Goal: Find specific page/section: Find specific page/section

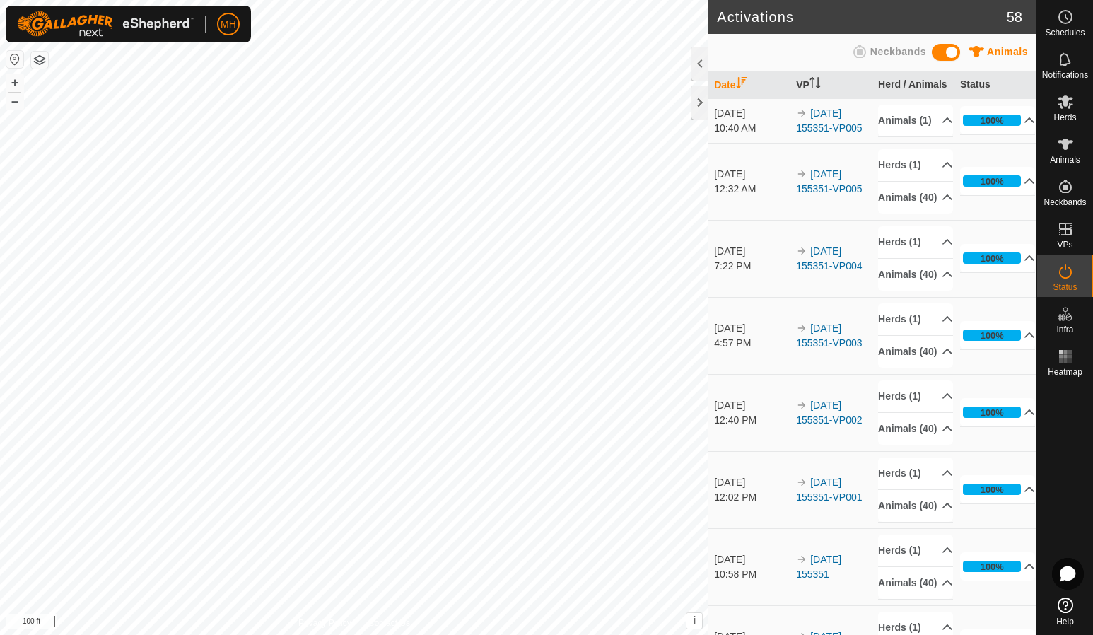
click at [923, 134] on p-accordion-header "Animals (1)" at bounding box center [915, 121] width 75 height 32
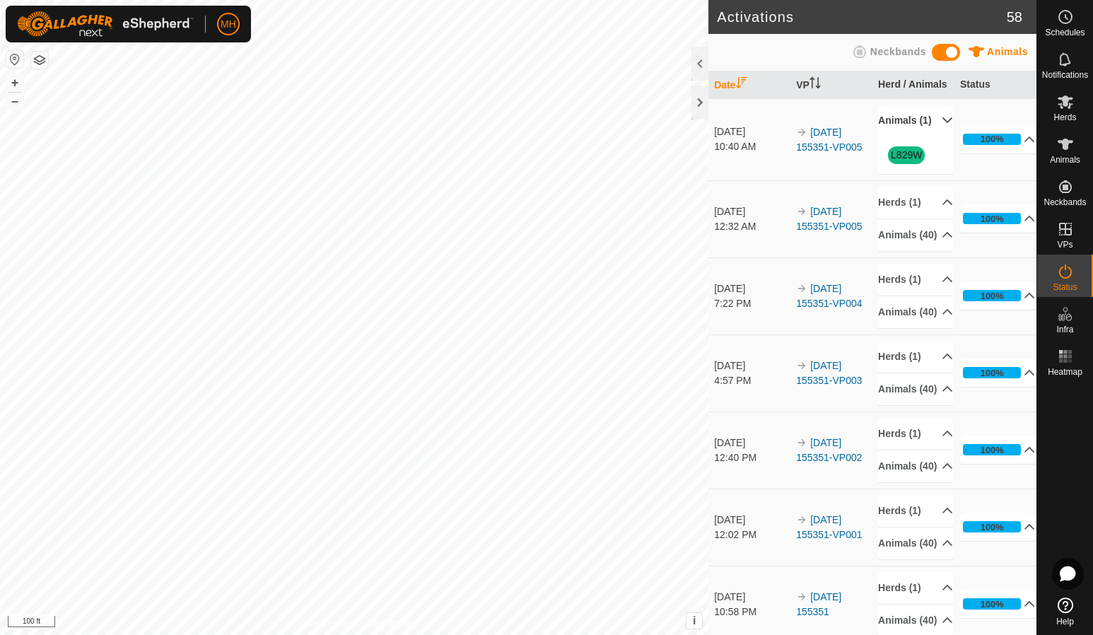
click at [923, 134] on p-accordion-header "Animals (1)" at bounding box center [915, 121] width 75 height 32
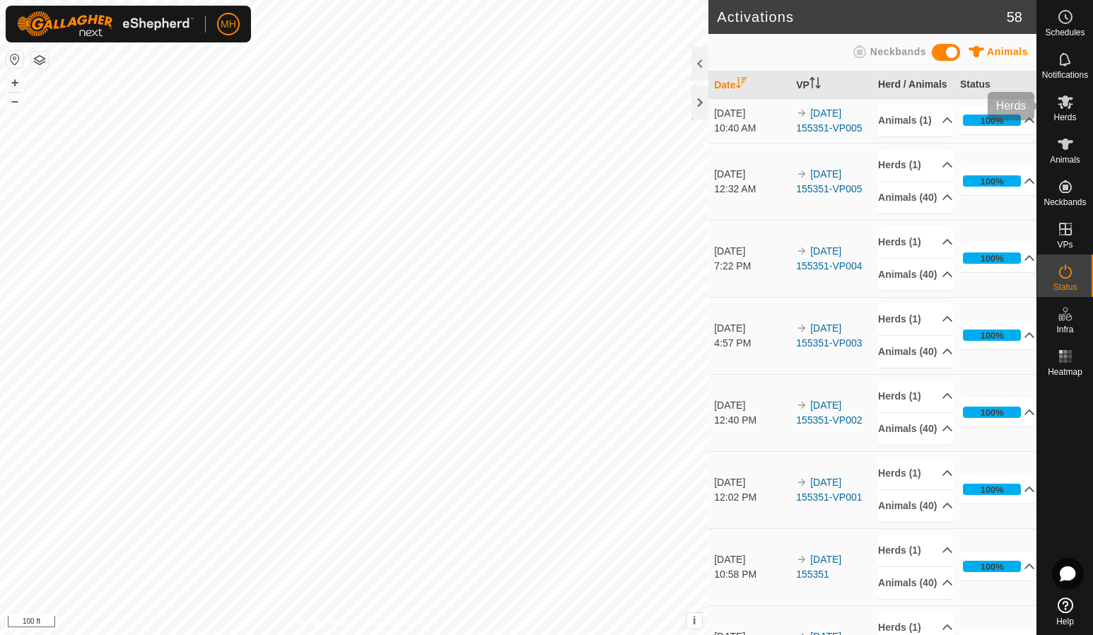
click at [1069, 119] on span "Herds" at bounding box center [1065, 117] width 23 height 8
